Goal: Task Accomplishment & Management: Use online tool/utility

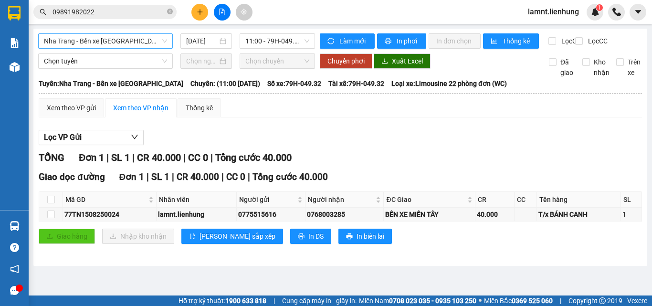
drag, startPoint x: 0, startPoint y: 0, endPoint x: 140, endPoint y: 41, distance: 145.5
click at [139, 41] on span "Nha Trang - Bến xe [GEOGRAPHIC_DATA]" at bounding box center [105, 41] width 123 height 14
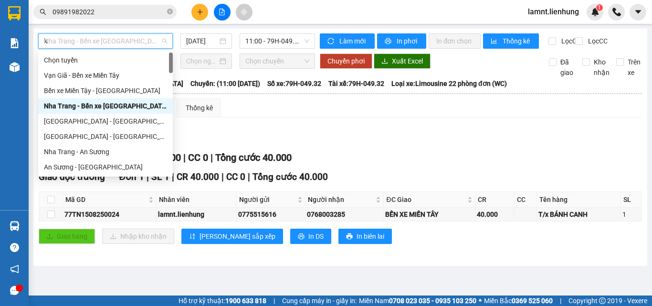
type input "ki"
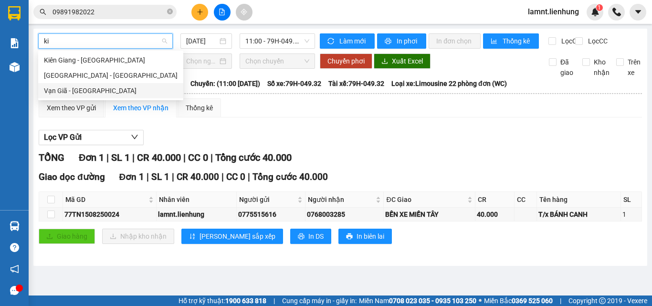
click at [83, 95] on div "Vạn Giã - [GEOGRAPHIC_DATA]" at bounding box center [110, 90] width 145 height 15
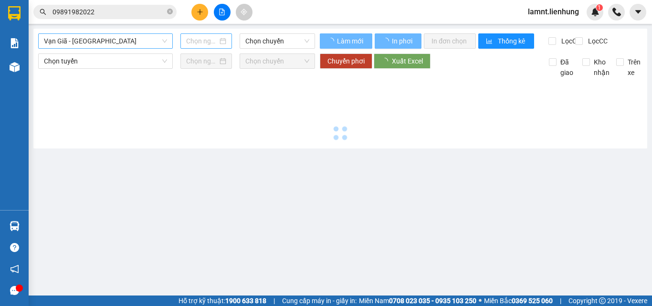
type input "[DATE]"
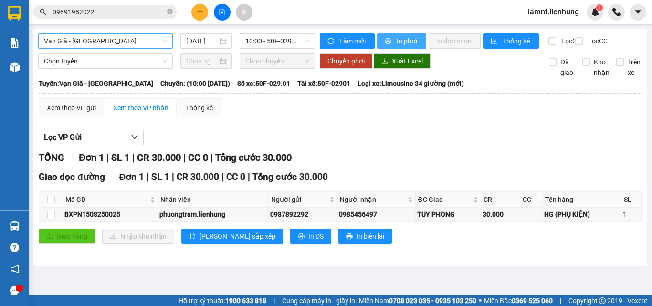
click at [406, 46] on span "In phơi" at bounding box center [407, 41] width 22 height 10
click at [64, 35] on span "Vạn Giã - [GEOGRAPHIC_DATA]" at bounding box center [105, 41] width 123 height 14
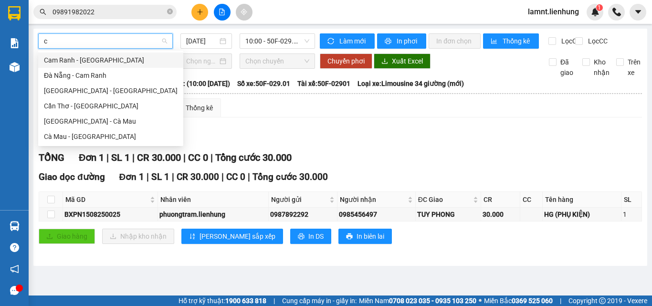
type input "cà"
click at [75, 118] on div "[GEOGRAPHIC_DATA] - Cà Mau" at bounding box center [111, 121] width 134 height 10
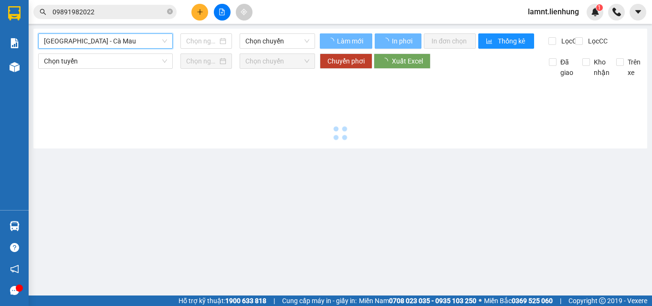
type input "[DATE]"
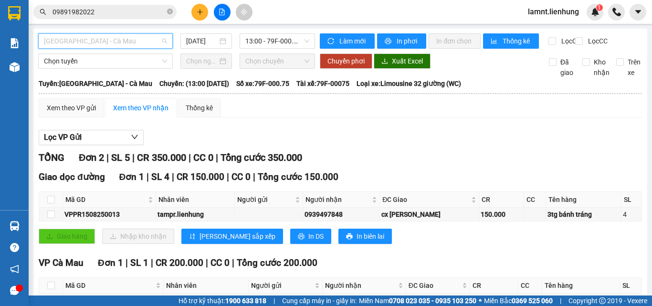
click at [148, 40] on span "[GEOGRAPHIC_DATA] - Cà Mau" at bounding box center [105, 41] width 123 height 14
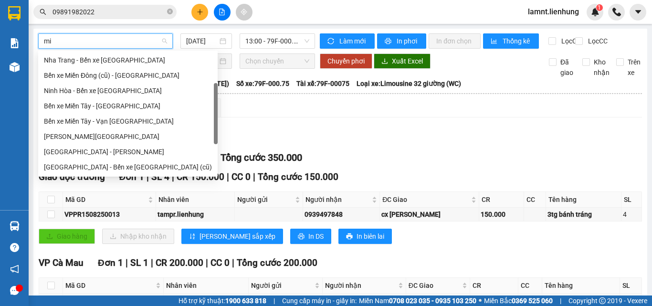
scroll to position [15, 0]
type input "mie"
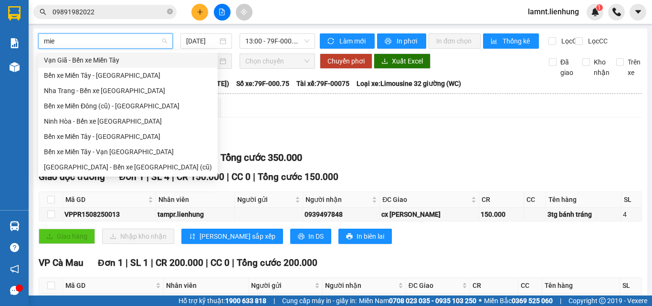
scroll to position [0, 0]
click at [94, 90] on div "Nha Trang - Bến xe [GEOGRAPHIC_DATA]" at bounding box center [128, 90] width 168 height 10
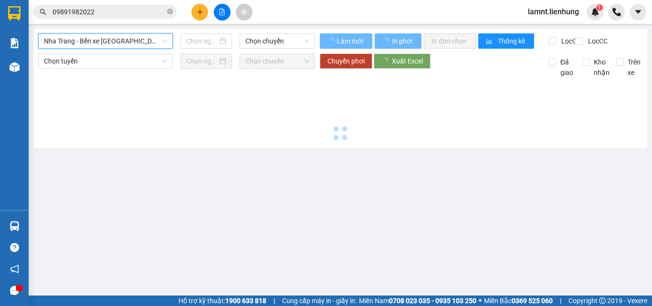
type input "[DATE]"
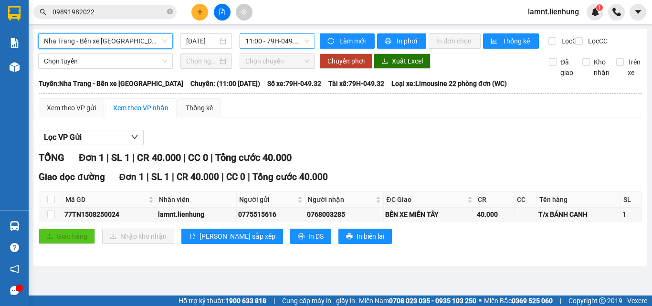
click at [268, 44] on span "11:00 - 79H-049.32" at bounding box center [277, 41] width 64 height 14
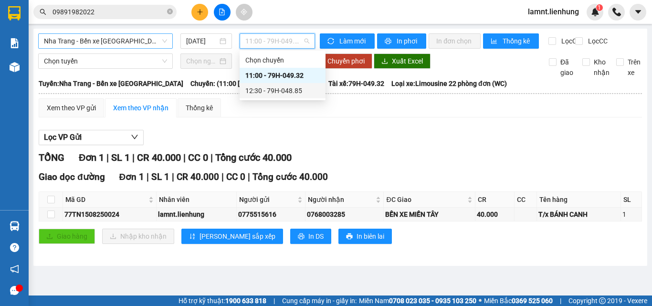
click at [277, 89] on div "12:30 - 79H-048.85" at bounding box center [282, 90] width 74 height 10
